Goal: Transaction & Acquisition: Book appointment/travel/reservation

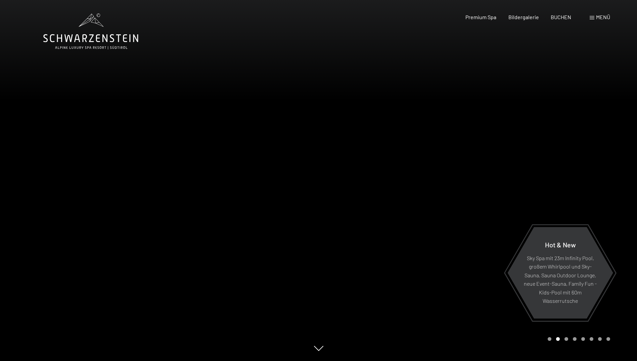
click at [605, 16] on span "Menü" at bounding box center [603, 17] width 14 height 6
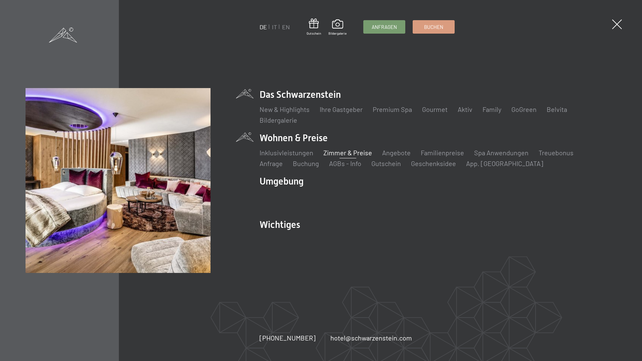
click at [340, 155] on link "Zimmer & Preise" at bounding box center [347, 152] width 49 height 8
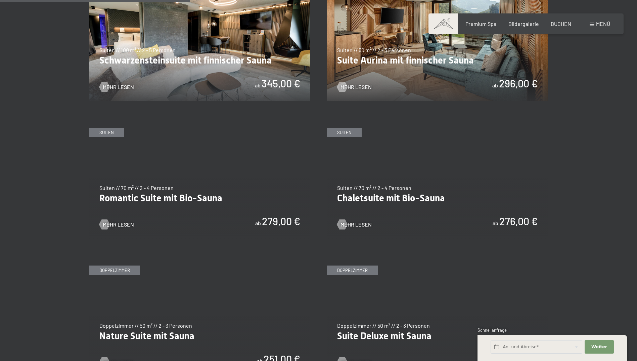
scroll to position [627, 0]
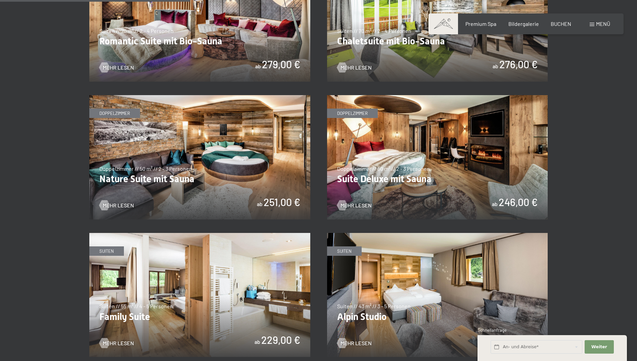
click at [560, 197] on div "✓ alle Kategorien ✓ Suiten ✓ Doppelzimmer ✓ Einzelzimmer alle Kategorien alle K…" at bounding box center [318, 275] width 509 height 988
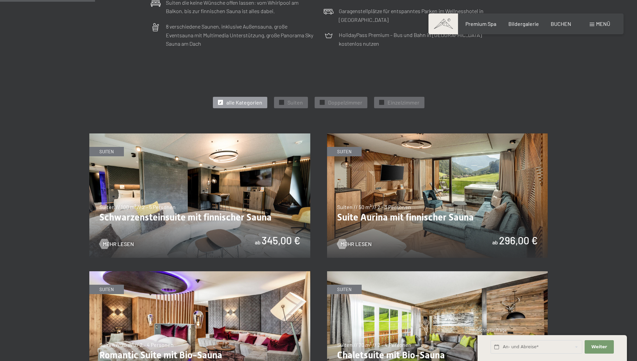
scroll to position [470, 0]
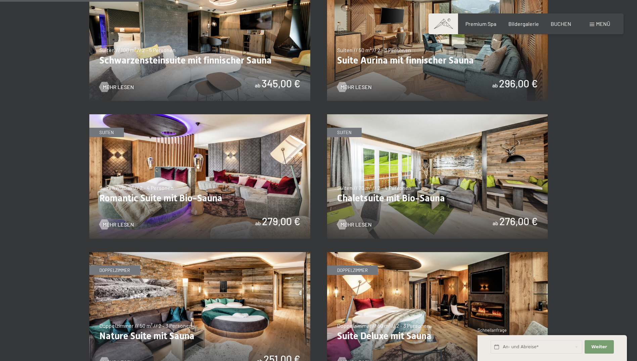
click at [399, 188] on img at bounding box center [437, 176] width 221 height 124
click at [205, 176] on img at bounding box center [199, 176] width 221 height 124
click at [407, 312] on img at bounding box center [437, 314] width 221 height 124
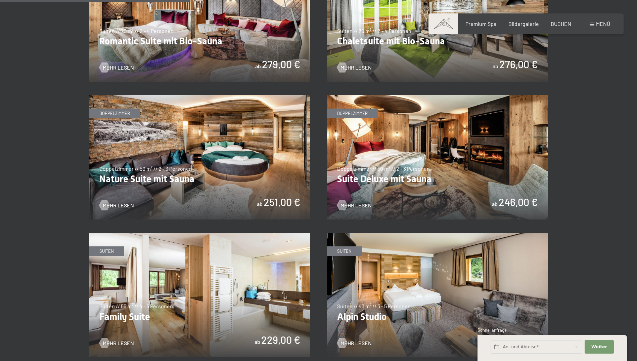
click at [376, 287] on img at bounding box center [437, 295] width 221 height 124
click at [163, 151] on img at bounding box center [199, 157] width 221 height 124
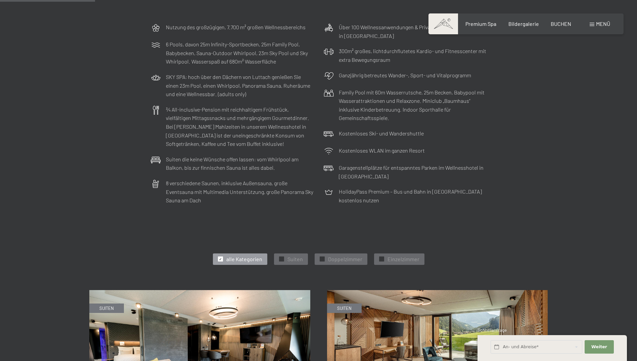
scroll to position [313, 0]
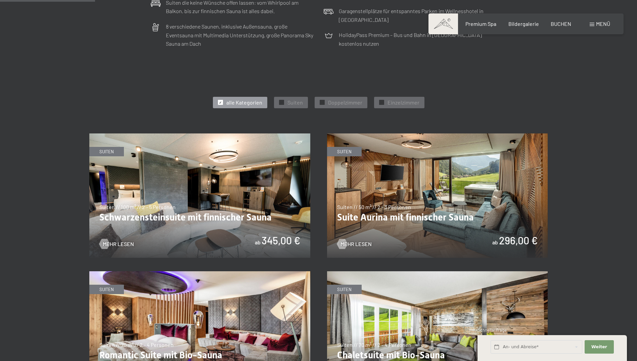
click at [199, 195] on img at bounding box center [199, 195] width 221 height 124
click at [203, 179] on img at bounding box center [199, 195] width 221 height 124
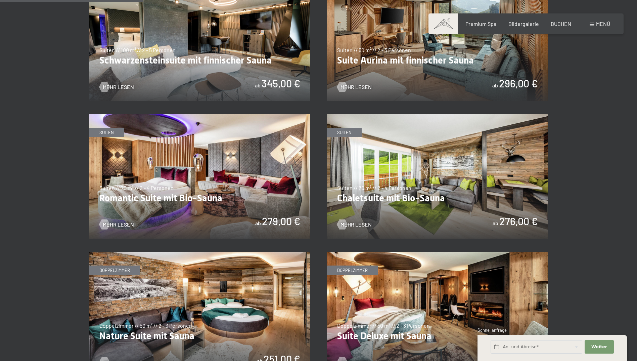
scroll to position [0, 0]
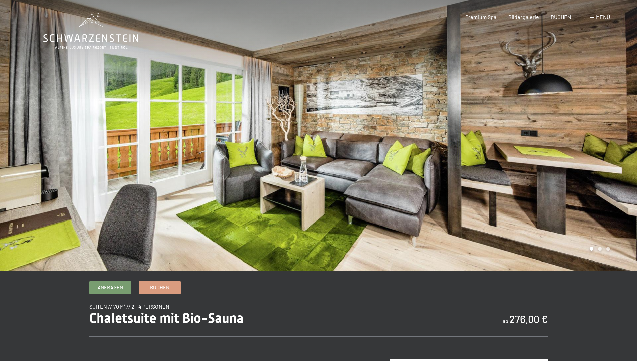
click at [599, 159] on div at bounding box center [478, 135] width 319 height 271
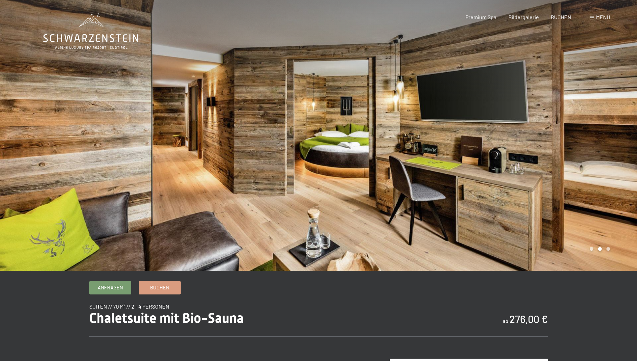
click at [603, 159] on div at bounding box center [478, 135] width 319 height 271
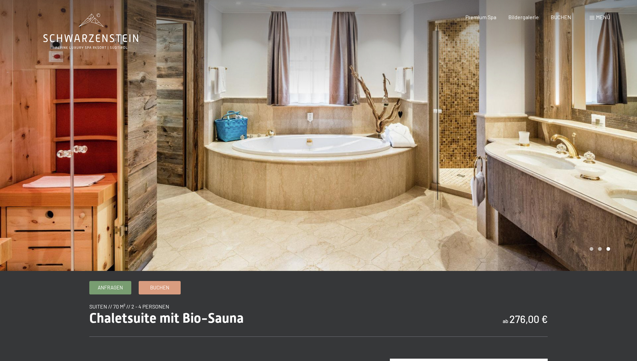
click at [603, 159] on div at bounding box center [478, 135] width 319 height 271
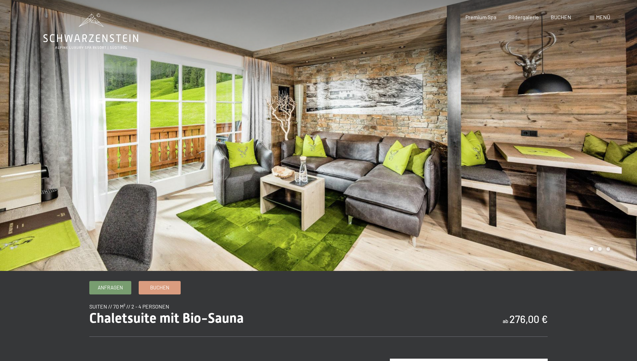
click at [603, 159] on div at bounding box center [478, 135] width 319 height 271
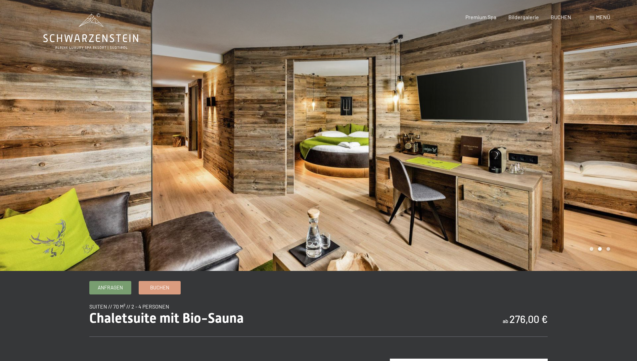
click at [603, 159] on div at bounding box center [478, 135] width 319 height 271
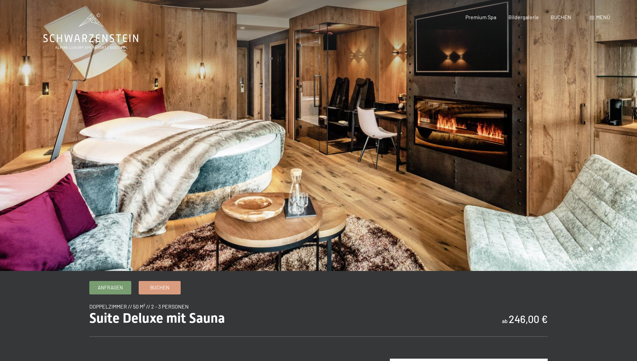
click at [625, 126] on div at bounding box center [478, 135] width 319 height 271
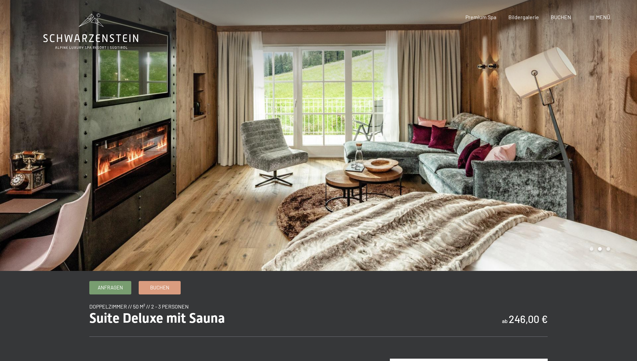
click at [625, 126] on div at bounding box center [478, 135] width 319 height 271
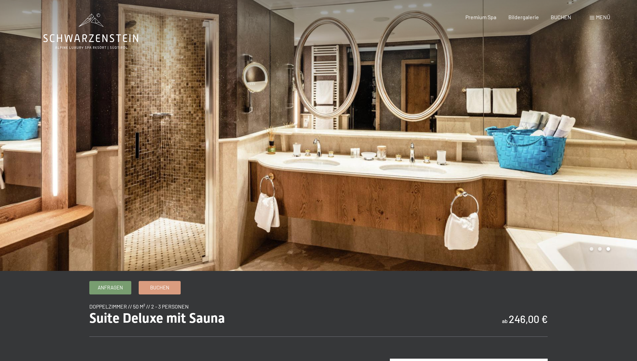
click at [625, 126] on div at bounding box center [478, 135] width 319 height 271
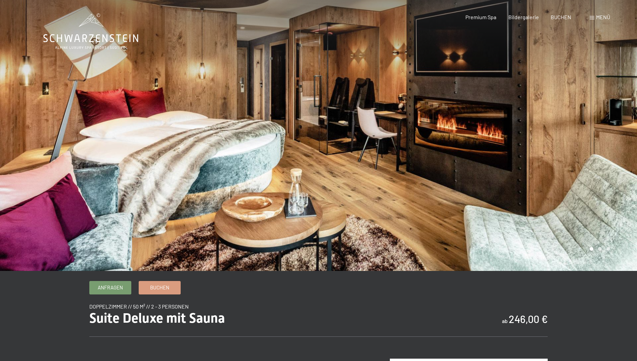
click at [625, 126] on div at bounding box center [478, 135] width 319 height 271
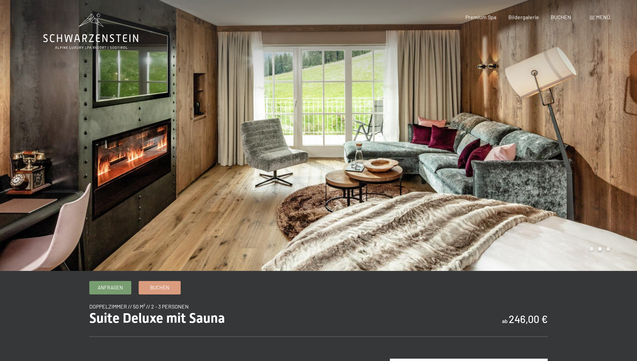
click at [624, 126] on div at bounding box center [478, 135] width 319 height 271
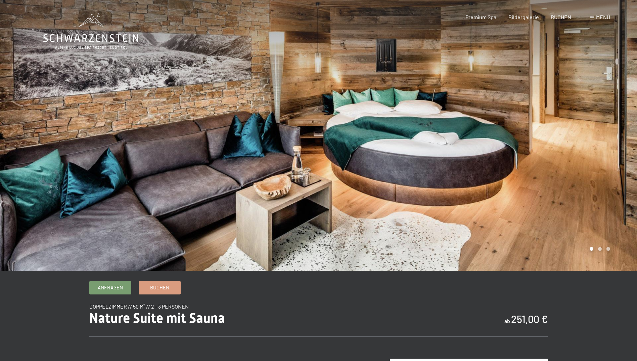
click at [616, 154] on div at bounding box center [478, 135] width 319 height 271
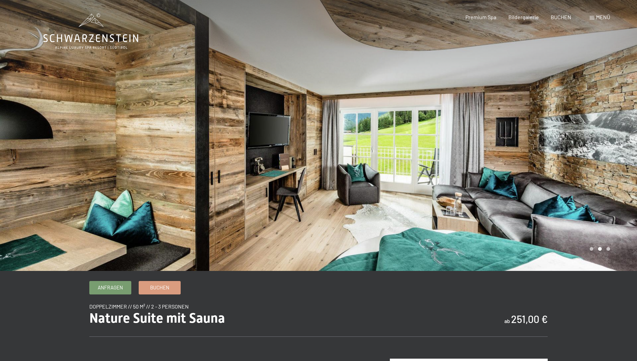
click at [616, 154] on div at bounding box center [478, 135] width 319 height 271
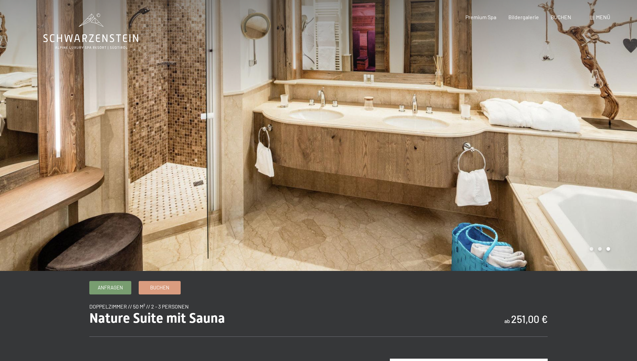
click at [616, 154] on div at bounding box center [478, 135] width 319 height 271
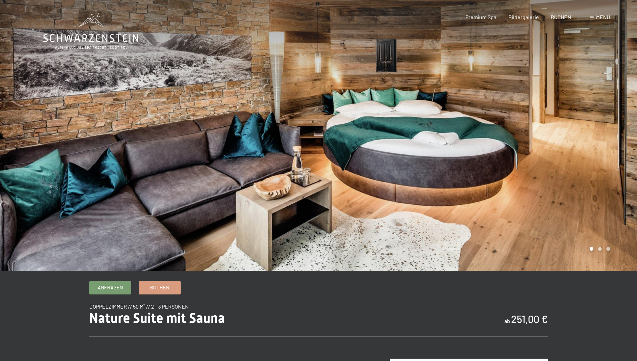
click at [616, 154] on div at bounding box center [478, 135] width 319 height 271
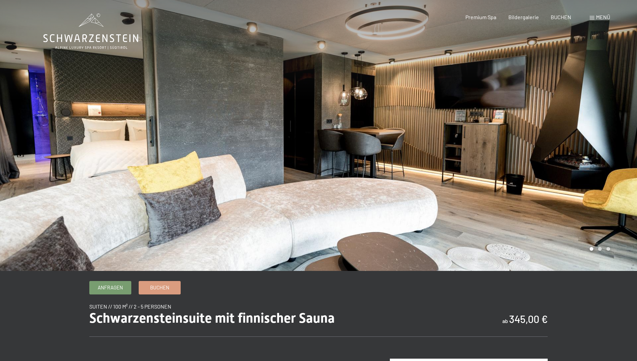
click at [586, 156] on div at bounding box center [478, 135] width 319 height 271
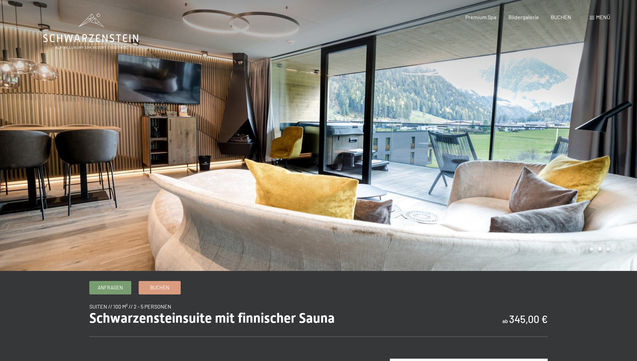
click at [586, 156] on div at bounding box center [478, 135] width 319 height 271
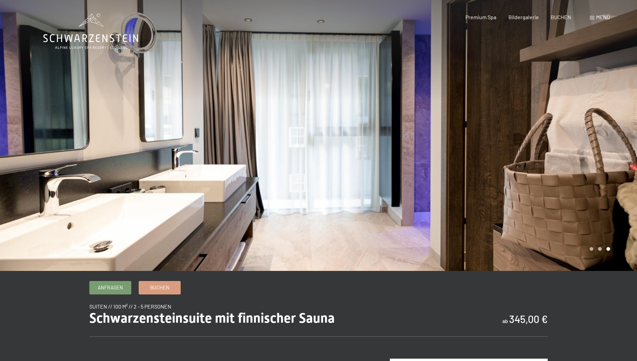
click at [586, 156] on div at bounding box center [478, 135] width 319 height 271
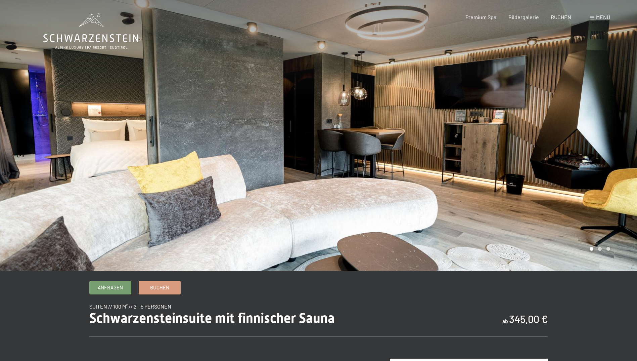
click at [586, 156] on div at bounding box center [478, 135] width 319 height 271
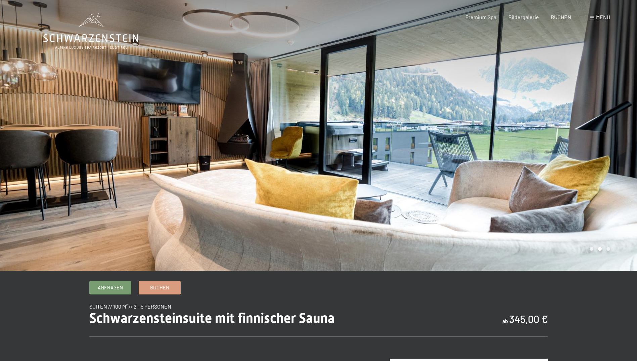
click at [586, 156] on div at bounding box center [478, 135] width 319 height 271
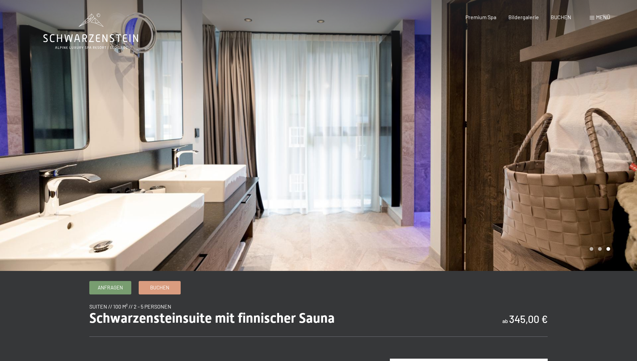
click at [586, 156] on div at bounding box center [478, 135] width 319 height 271
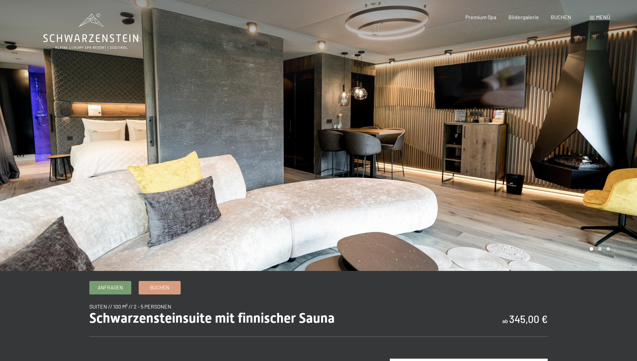
click at [586, 156] on div at bounding box center [478, 135] width 319 height 271
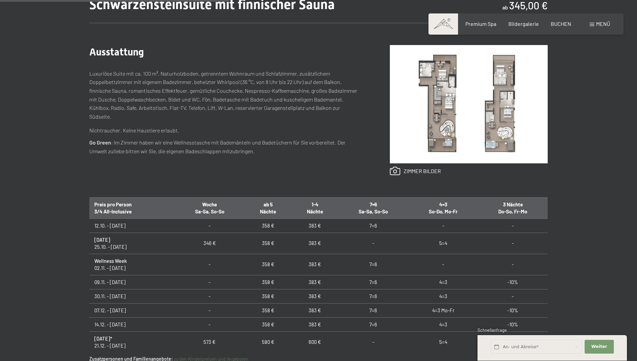
scroll to position [627, 0]
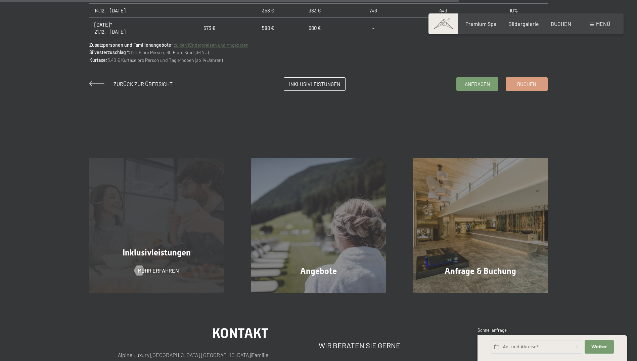
click at [133, 247] on div "Inklusivleistungen" at bounding box center [157, 252] width 162 height 12
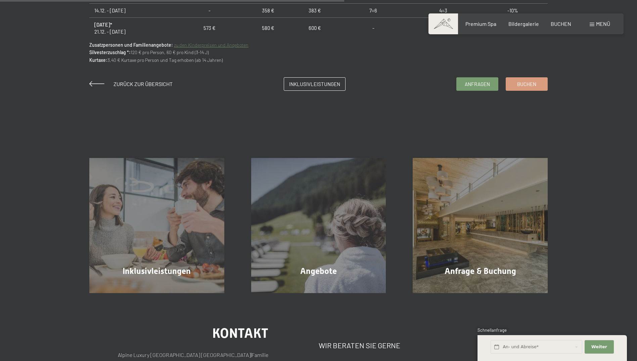
scroll to position [313, 0]
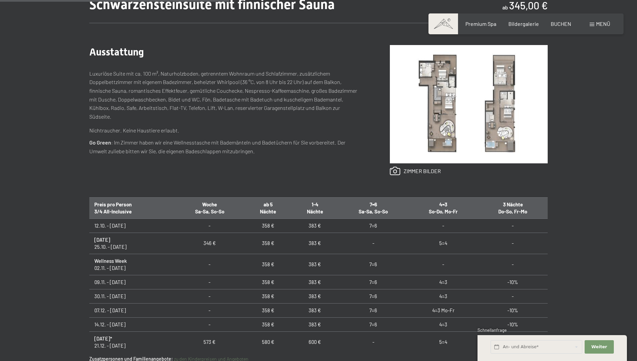
click at [436, 99] on img at bounding box center [469, 104] width 158 height 118
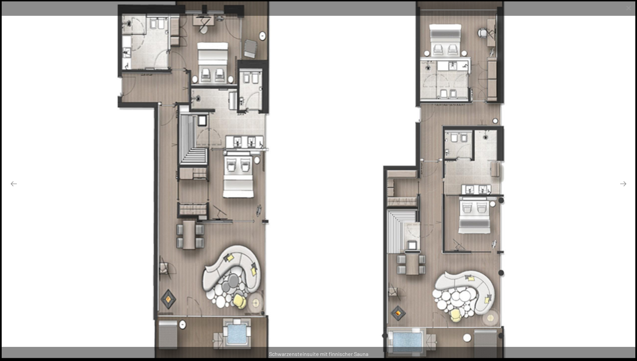
scroll to position [627, 0]
click at [624, 183] on button "Next slide" at bounding box center [623, 183] width 14 height 13
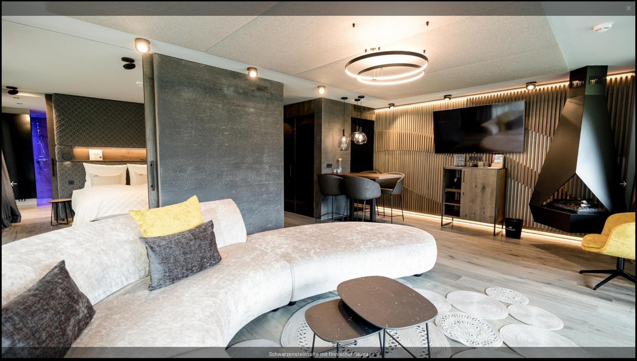
click at [16, 184] on button "Previous slide" at bounding box center [14, 183] width 14 height 13
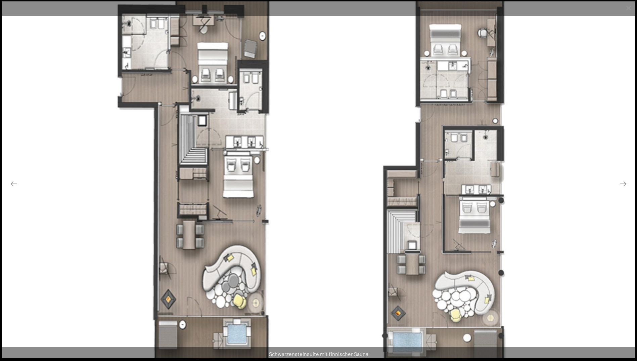
scroll to position [783, 0]
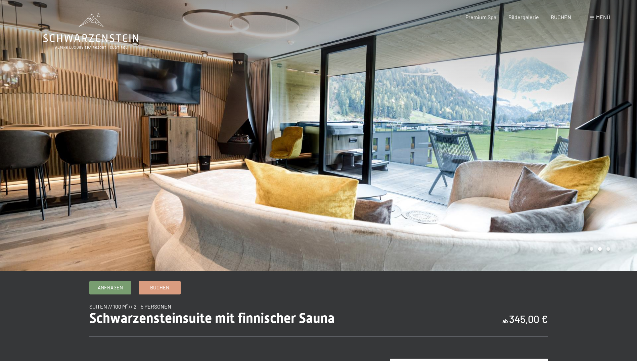
click at [514, 160] on div at bounding box center [478, 135] width 319 height 271
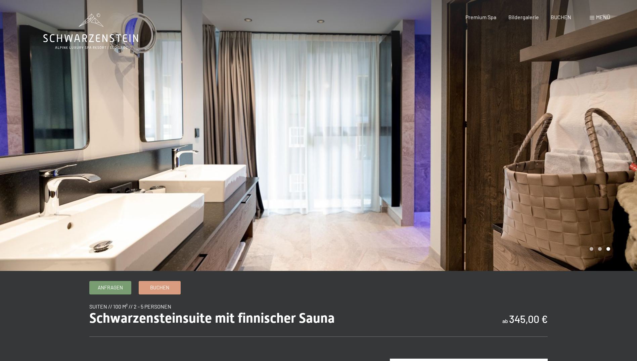
click at [616, 153] on div at bounding box center [478, 135] width 319 height 271
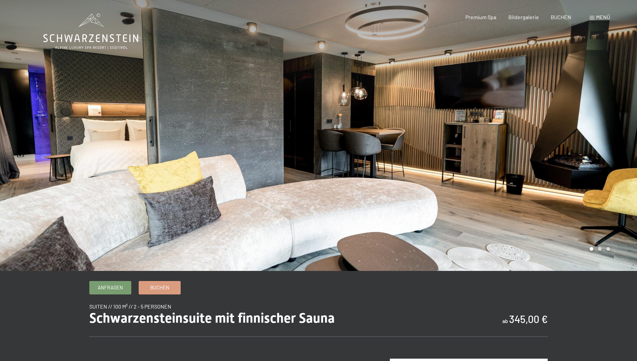
click at [616, 153] on div at bounding box center [478, 135] width 319 height 271
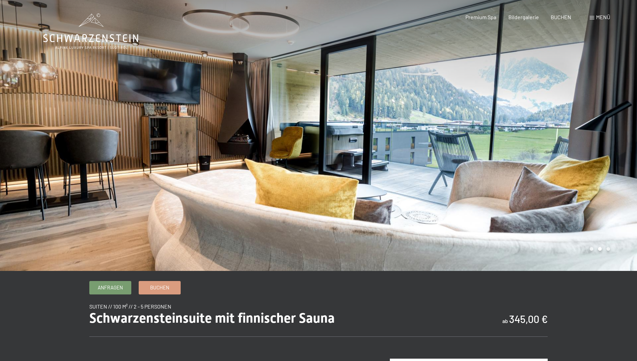
click at [616, 153] on div at bounding box center [478, 135] width 319 height 271
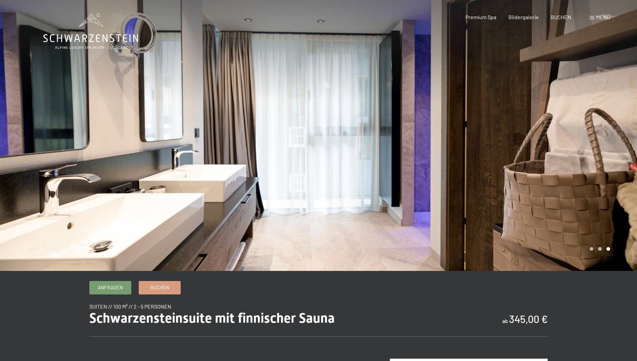
click at [616, 153] on div at bounding box center [478, 135] width 319 height 271
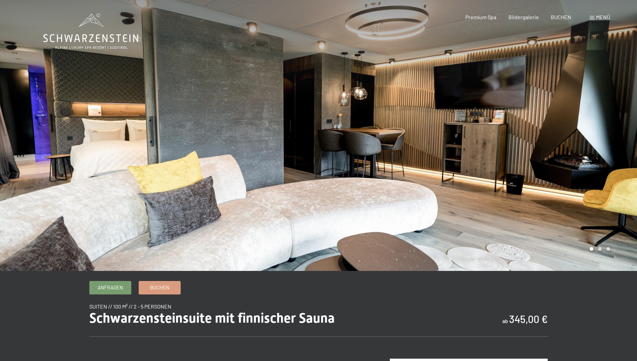
click at [616, 153] on div at bounding box center [478, 135] width 319 height 271
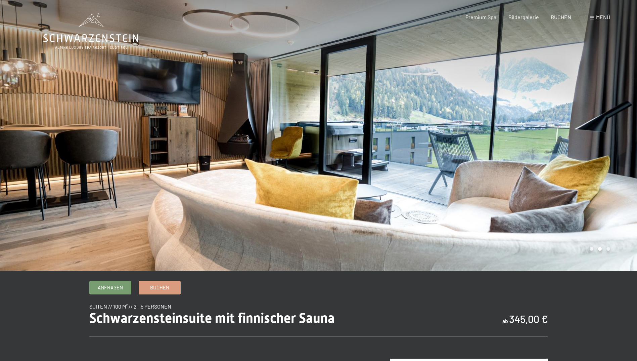
click at [616, 153] on div at bounding box center [478, 135] width 319 height 271
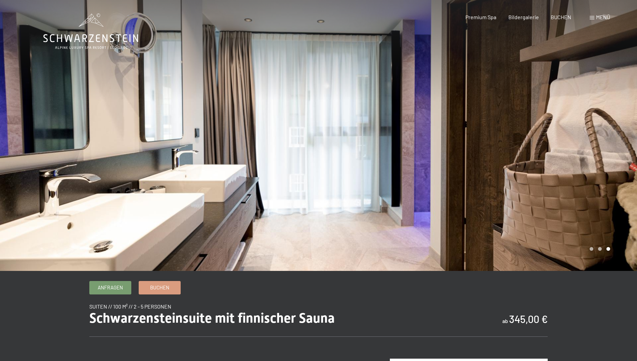
click at [616, 153] on div at bounding box center [478, 135] width 319 height 271
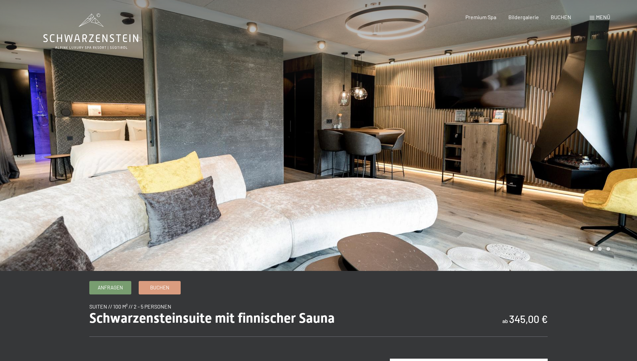
click at [616, 153] on div at bounding box center [478, 135] width 319 height 271
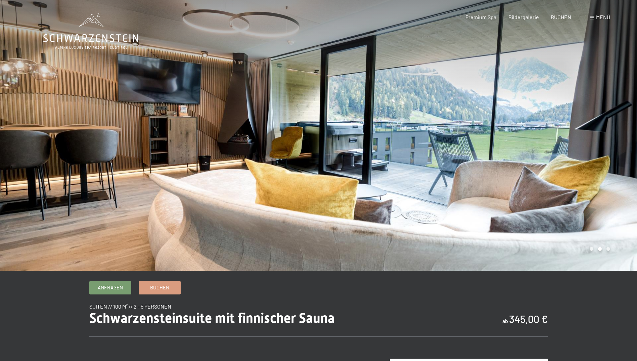
click at [616, 153] on div at bounding box center [478, 135] width 319 height 271
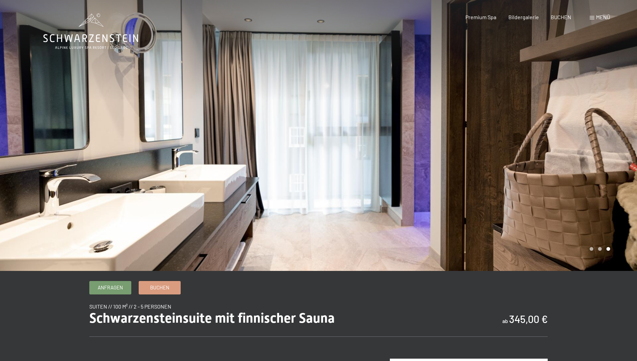
click at [616, 153] on div at bounding box center [478, 135] width 319 height 271
